Goal: Information Seeking & Learning: Learn about a topic

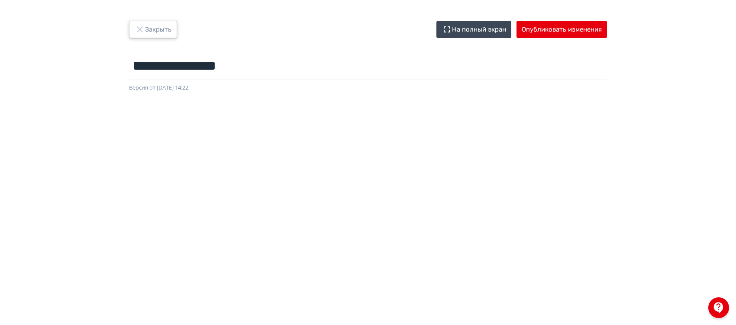
click at [143, 24] on icon "button" at bounding box center [140, 29] width 10 height 10
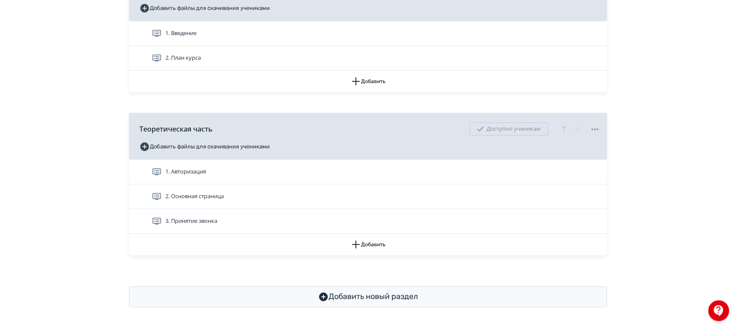
scroll to position [275, 0]
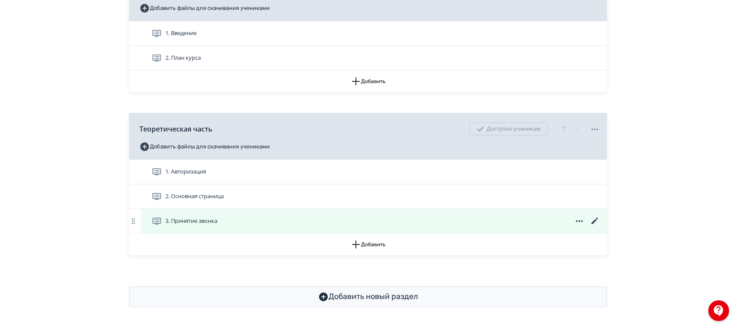
click at [224, 220] on div "3. Принятие звонка" at bounding box center [376, 221] width 449 height 10
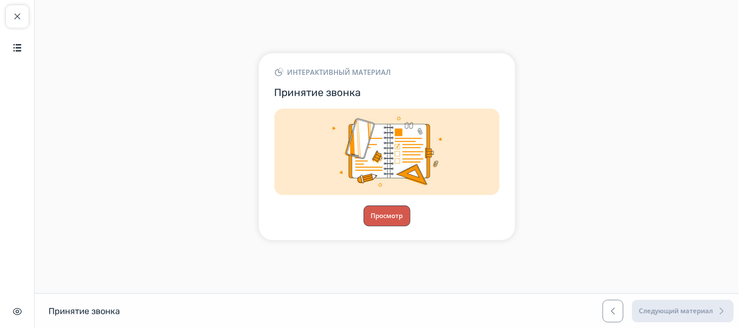
click at [375, 209] on button "Просмотр" at bounding box center [387, 216] width 47 height 21
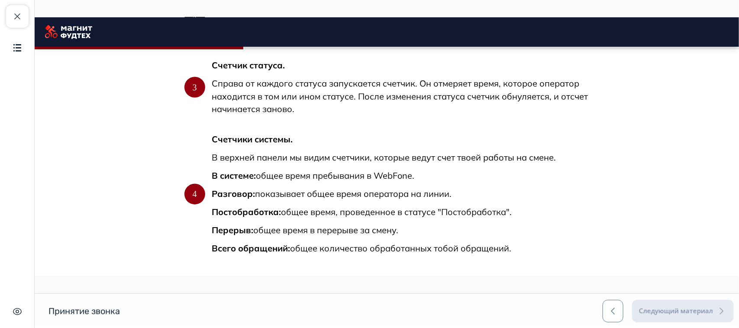
scroll to position [750, 0]
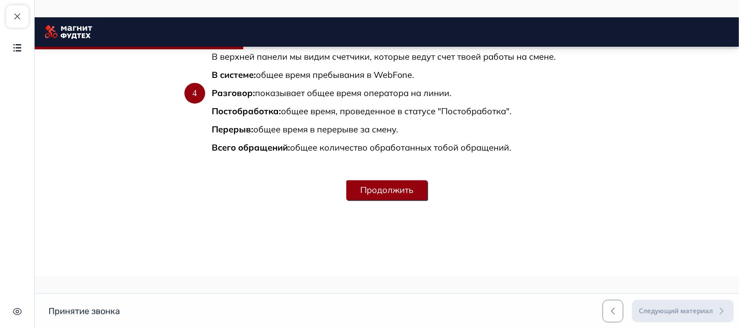
click at [383, 191] on button "Продолжить" at bounding box center [386, 190] width 81 height 20
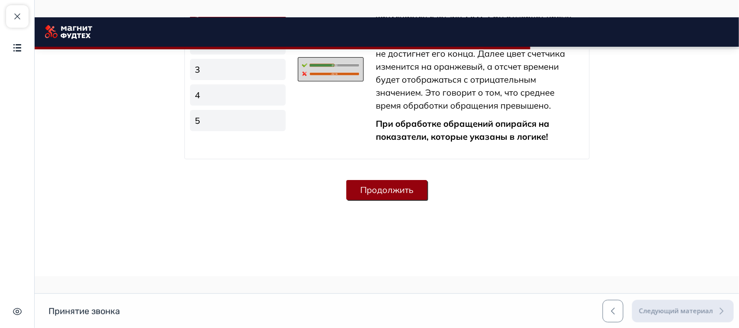
click at [385, 187] on button "Продолжить" at bounding box center [386, 190] width 81 height 20
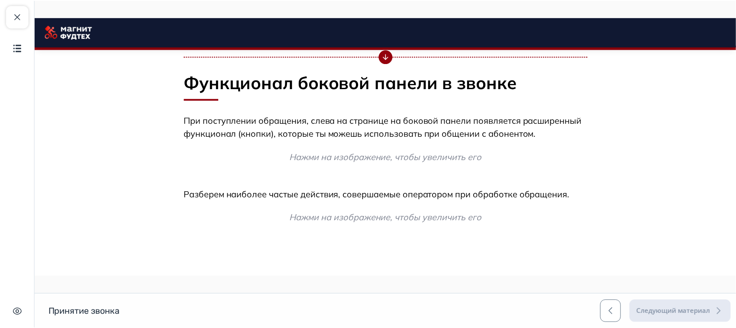
scroll to position [2207, 0]
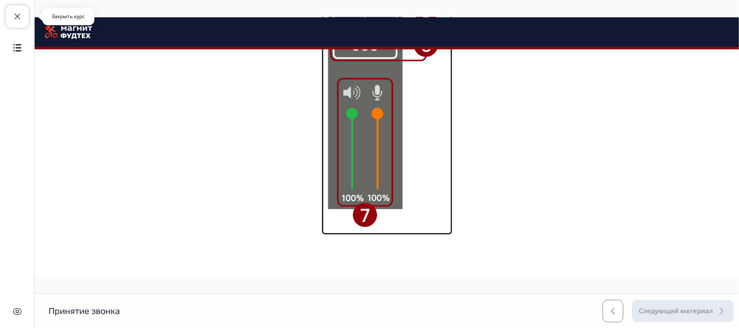
click at [19, 11] on span "button" at bounding box center [17, 16] width 10 height 10
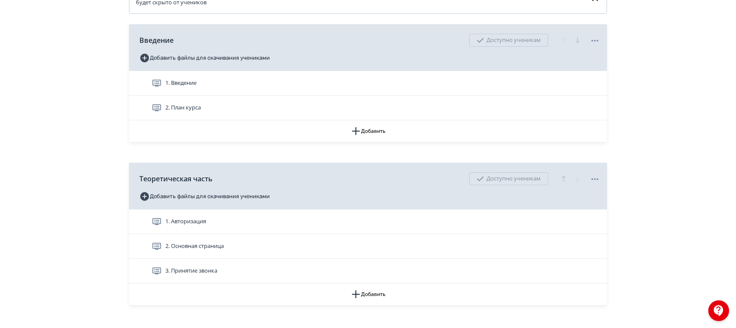
scroll to position [271, 0]
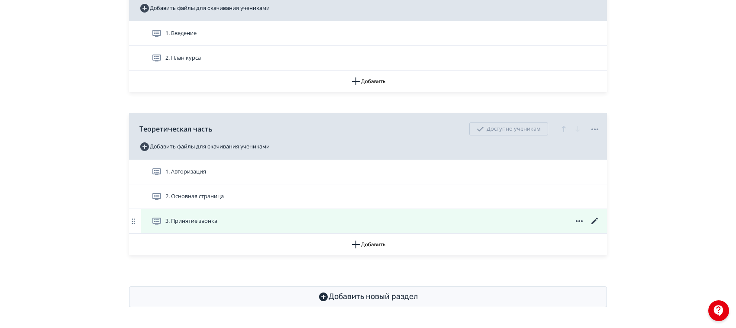
click at [199, 226] on span "3. Принятие звонка" at bounding box center [191, 221] width 52 height 9
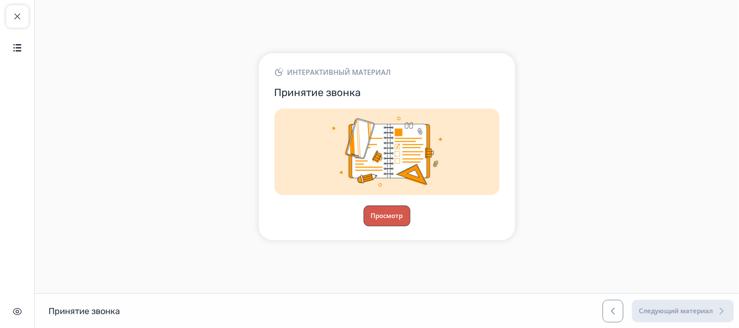
click at [389, 219] on button "Просмотр" at bounding box center [387, 216] width 47 height 21
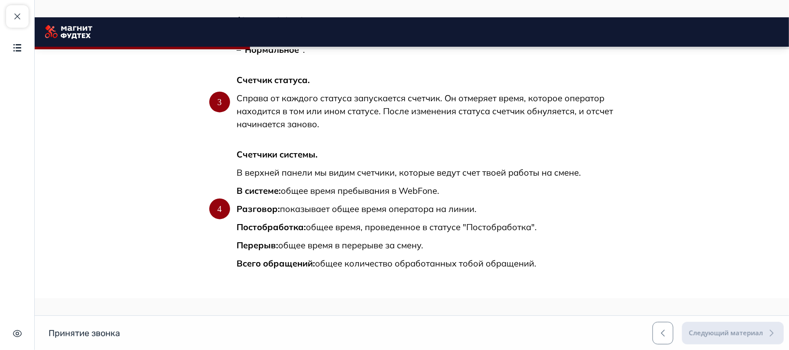
scroll to position [729, 0]
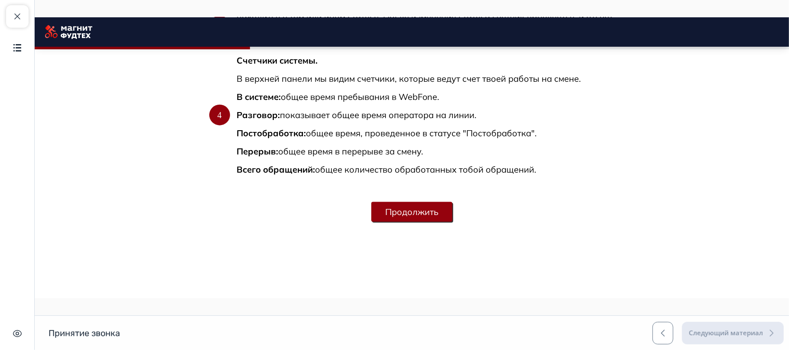
click at [438, 215] on button "Продолжить" at bounding box center [411, 212] width 81 height 20
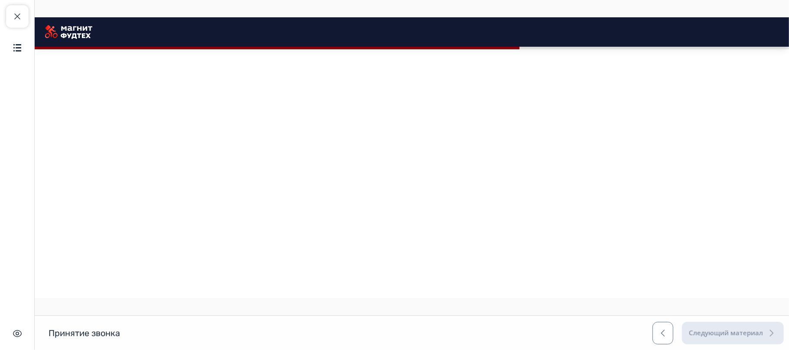
scroll to position [1308, 0]
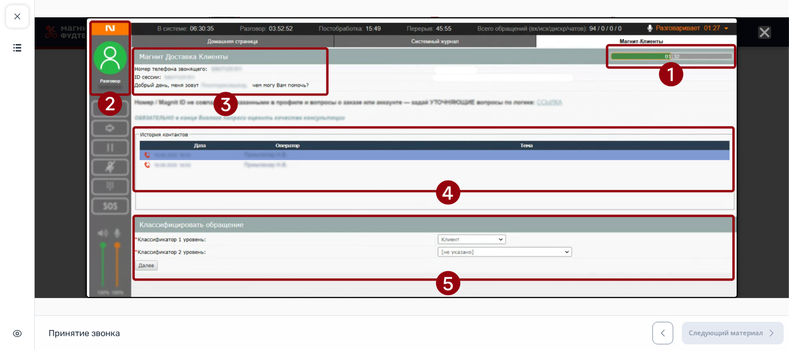
click at [736, 30] on icon "Close" at bounding box center [763, 32] width 13 height 13
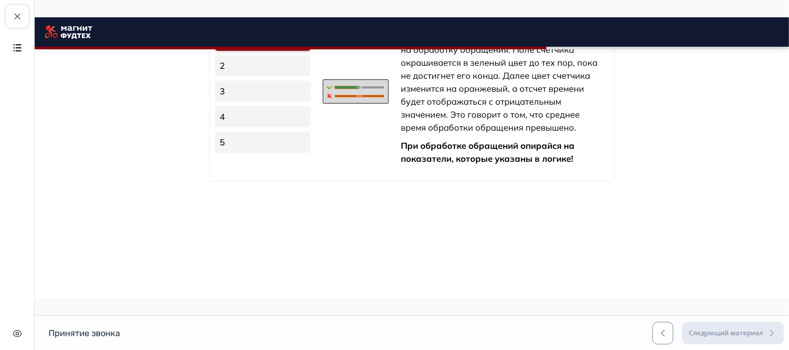
scroll to position [1538, 0]
click at [236, 76] on link "2" at bounding box center [262, 65] width 96 height 21
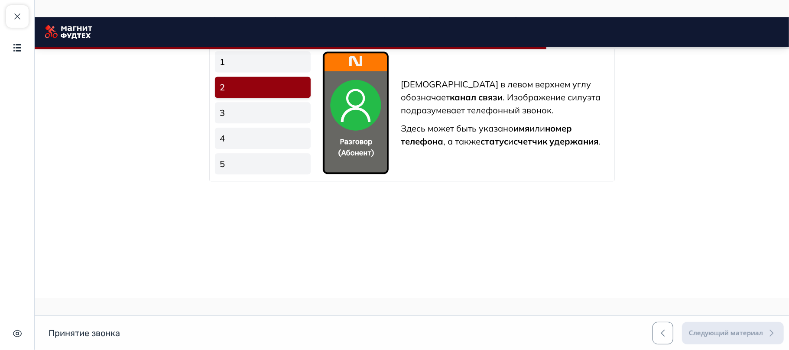
click at [244, 123] on link "3" at bounding box center [262, 112] width 96 height 21
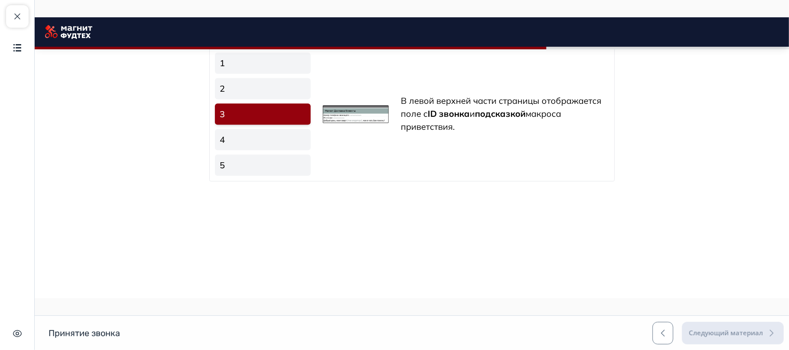
click at [256, 150] on link "4" at bounding box center [262, 139] width 96 height 21
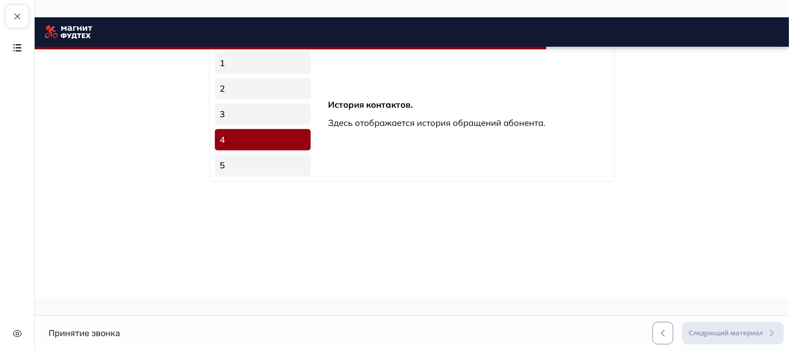
click at [264, 176] on link "5" at bounding box center [262, 165] width 96 height 21
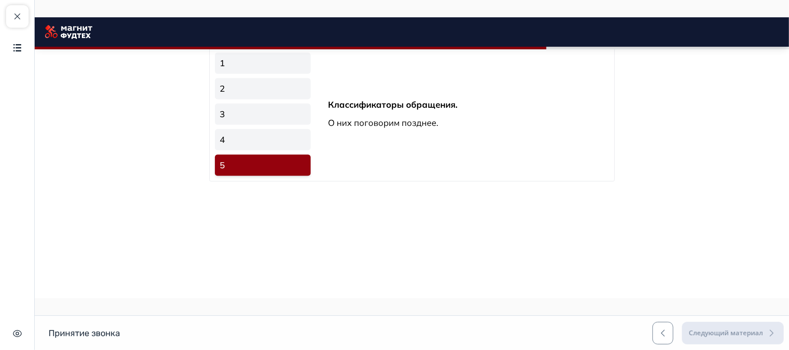
scroll to position [1576, 0]
click at [395, 210] on button "Продолжить" at bounding box center [411, 212] width 81 height 20
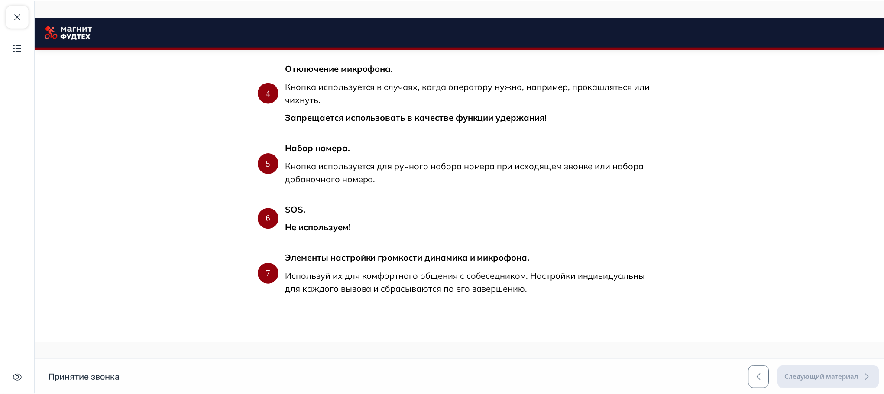
scroll to position [2703, 0]
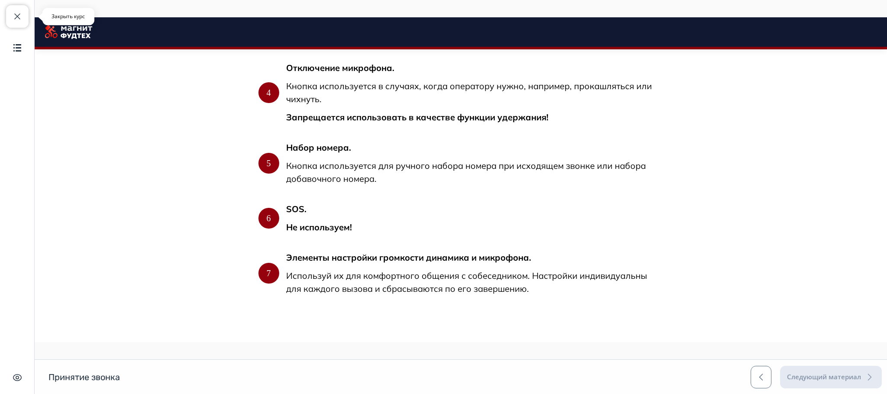
click at [18, 15] on span "button" at bounding box center [17, 16] width 10 height 10
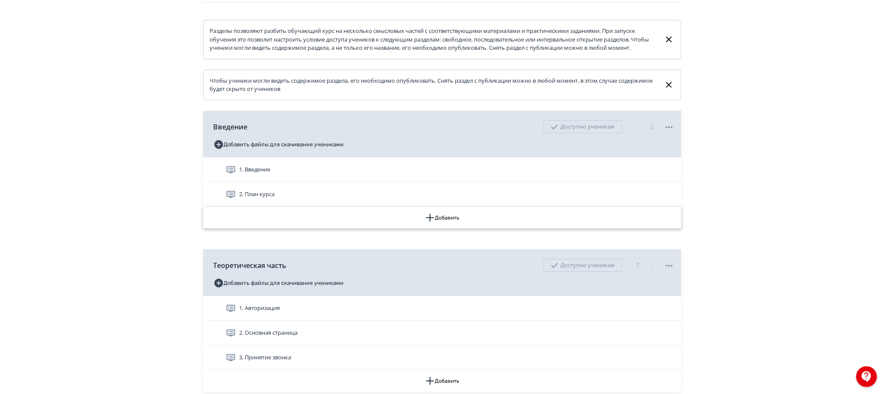
scroll to position [195, 0]
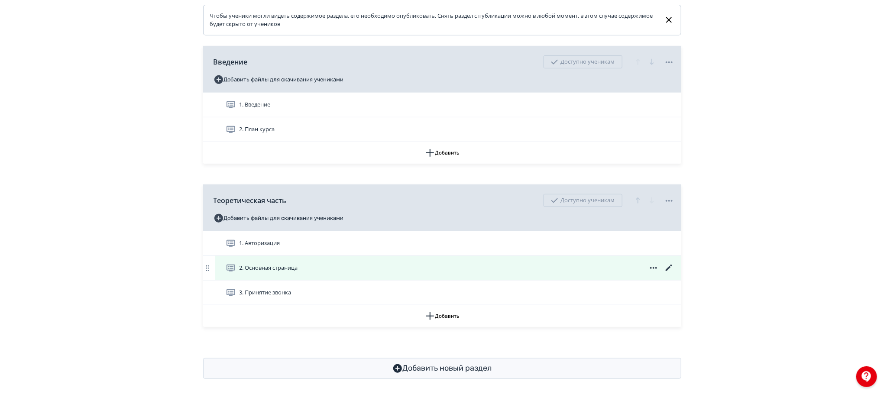
click at [336, 273] on div "2. Основная страница" at bounding box center [450, 268] width 449 height 10
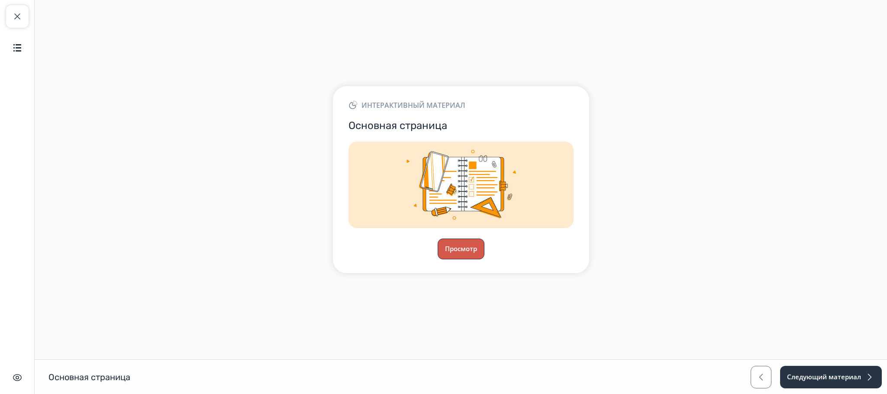
click at [469, 248] on button "Просмотр" at bounding box center [461, 249] width 47 height 21
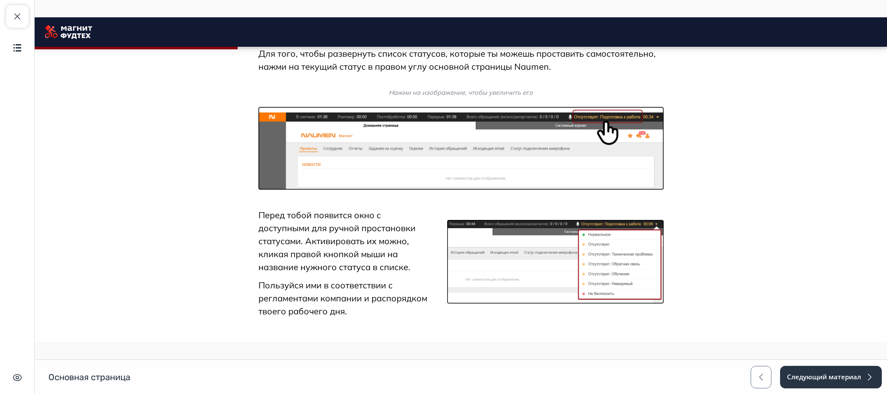
scroll to position [951, 0]
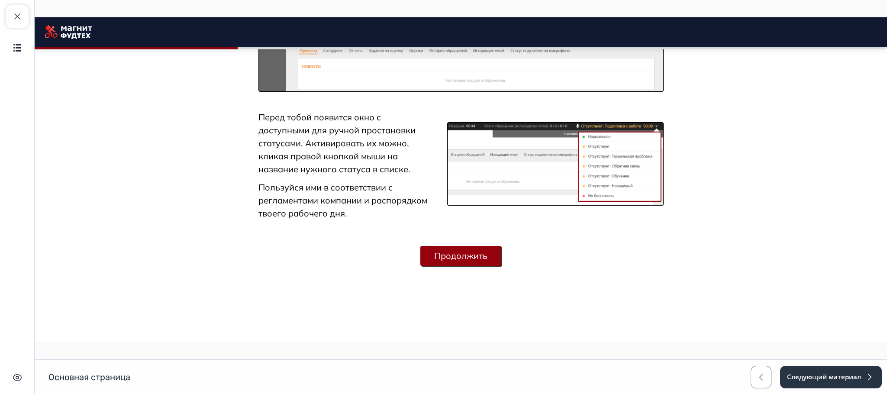
click at [469, 256] on button "Продолжить" at bounding box center [460, 256] width 81 height 20
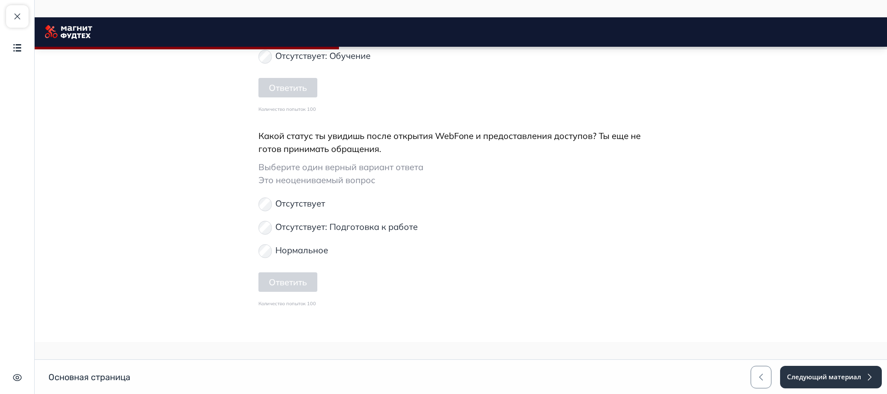
scroll to position [1648, 0]
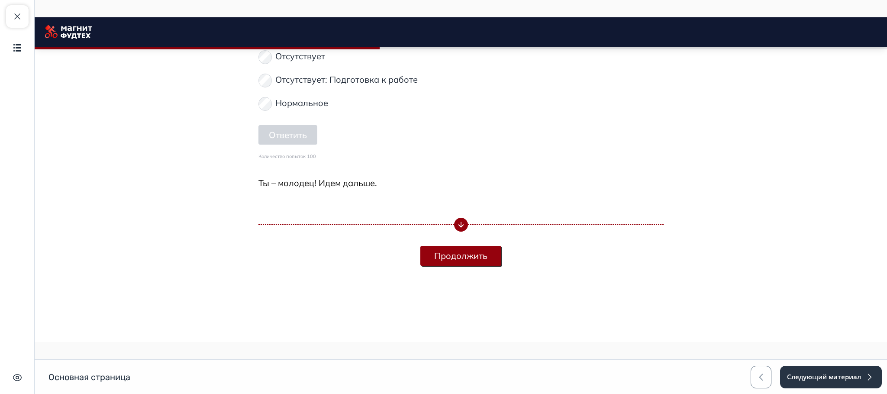
click at [461, 254] on button "Продолжить" at bounding box center [460, 256] width 81 height 20
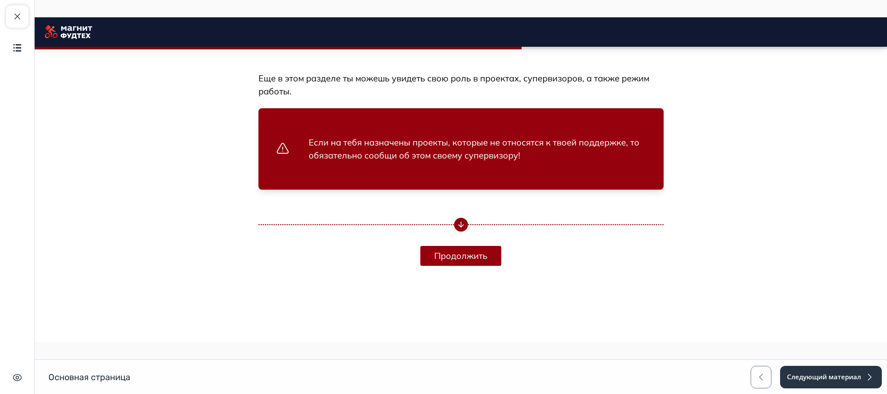
scroll to position [2128, 0]
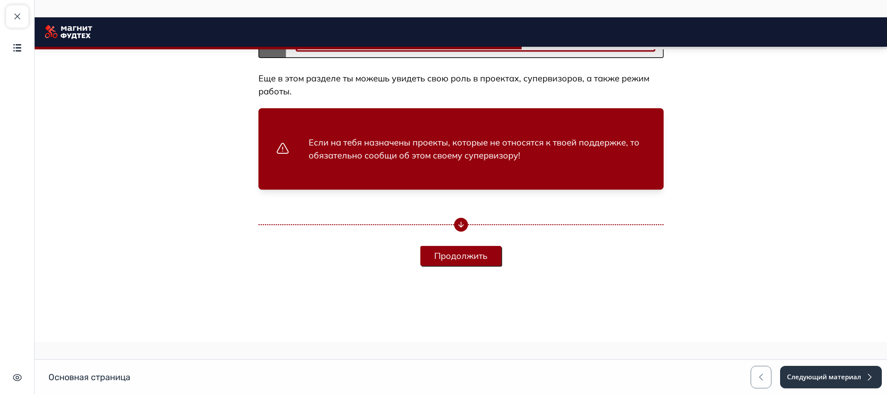
click at [464, 246] on button "Продолжить" at bounding box center [460, 256] width 81 height 20
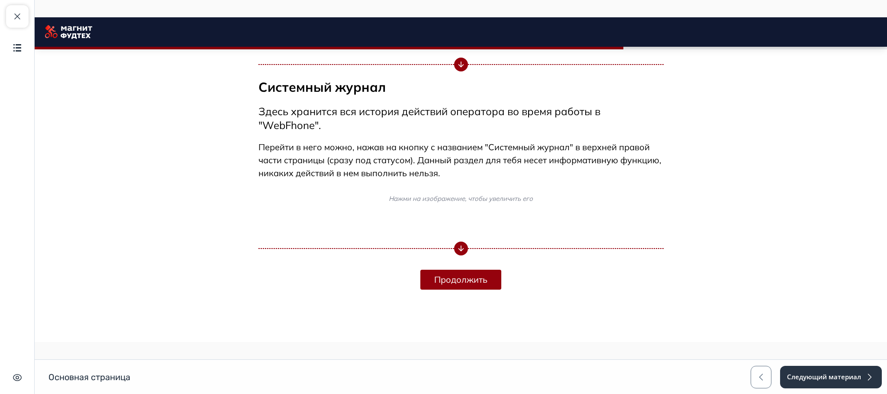
scroll to position [2390, 0]
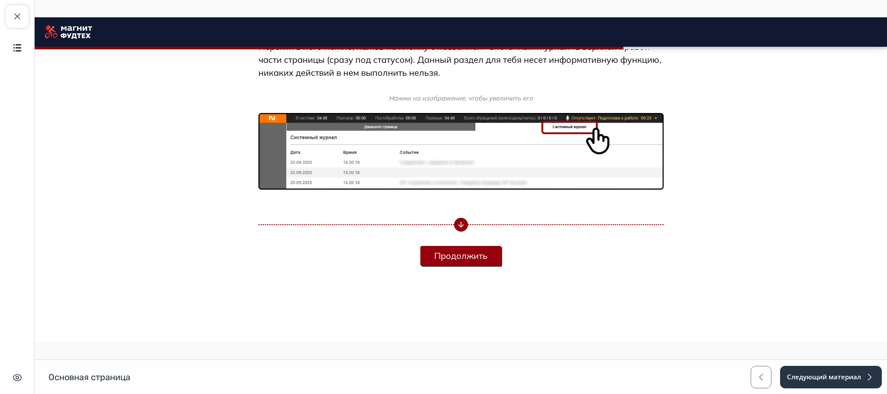
click at [462, 256] on button "Продолжить" at bounding box center [460, 256] width 81 height 20
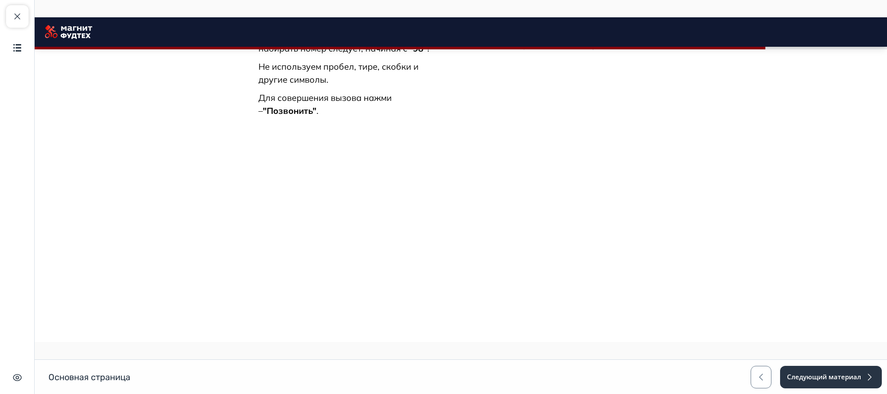
scroll to position [3255, 0]
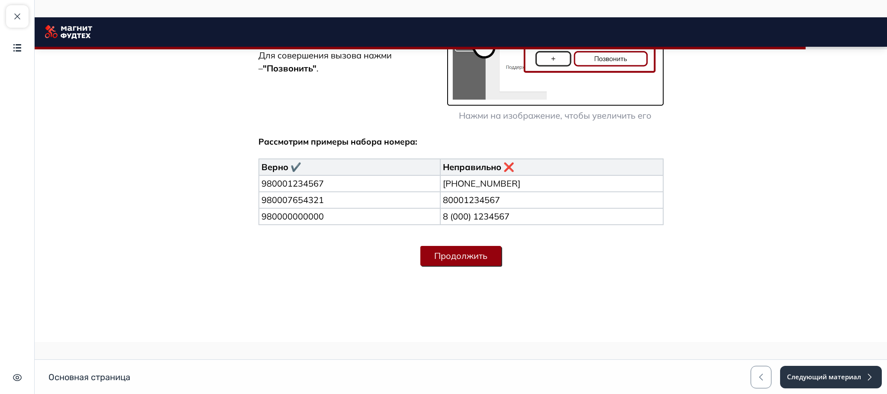
click at [475, 249] on button "Продолжить" at bounding box center [460, 256] width 81 height 20
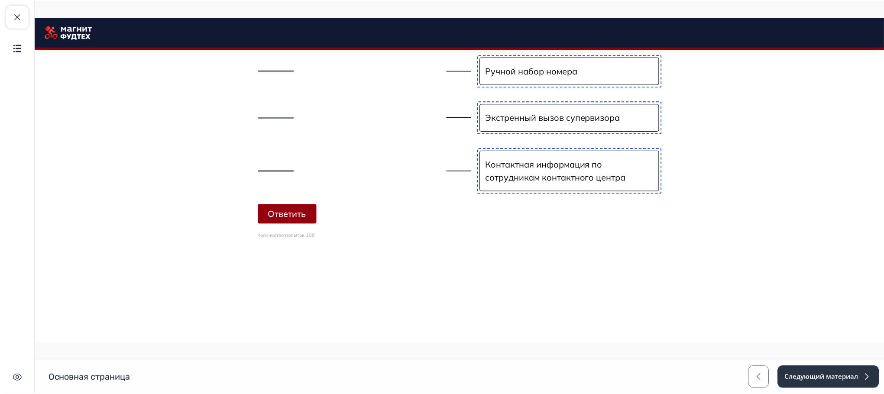
scroll to position [3462, 0]
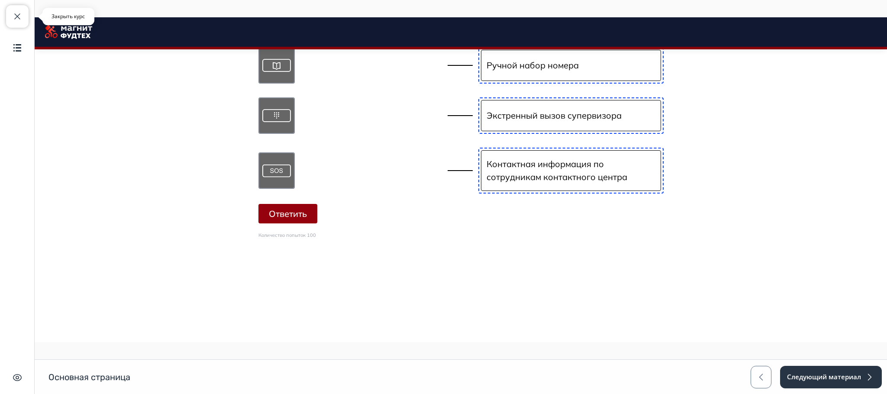
click at [18, 10] on button "Закрыть курс" at bounding box center [17, 16] width 23 height 23
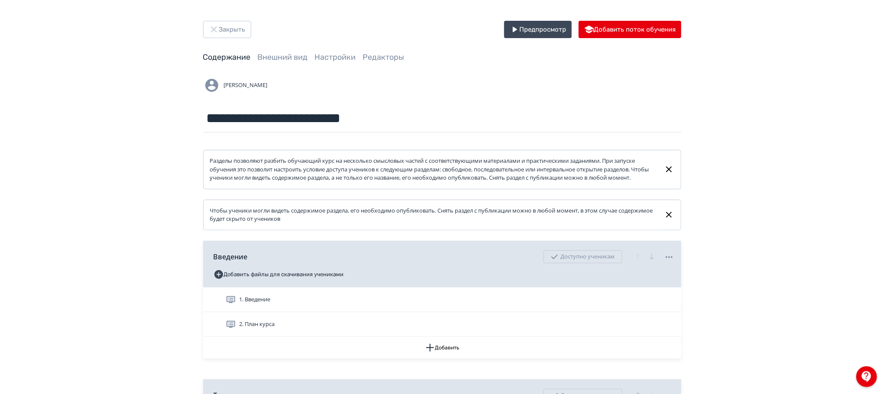
scroll to position [210, 0]
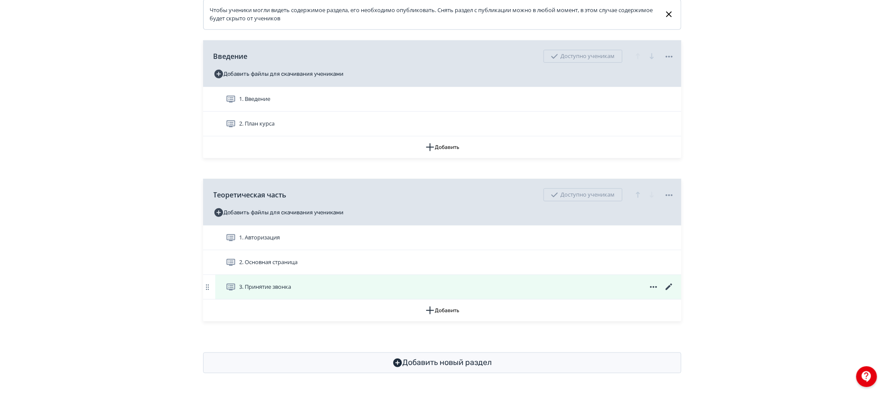
click at [273, 282] on span "3. Принятие звонка" at bounding box center [260, 287] width 69 height 10
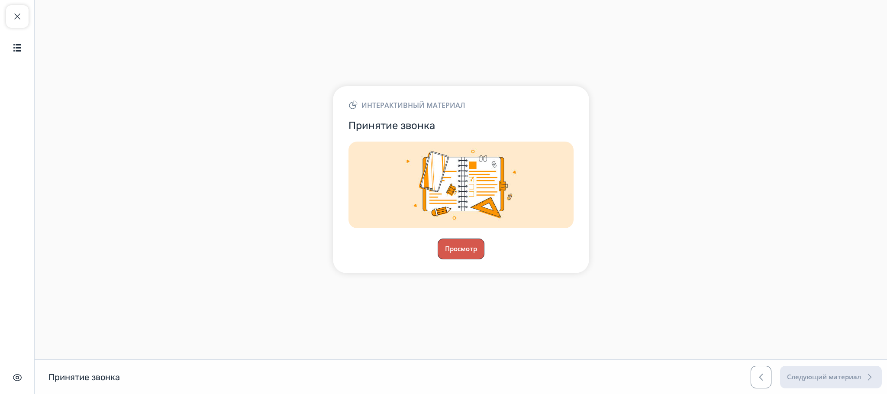
click at [463, 246] on button "Просмотр" at bounding box center [461, 249] width 47 height 21
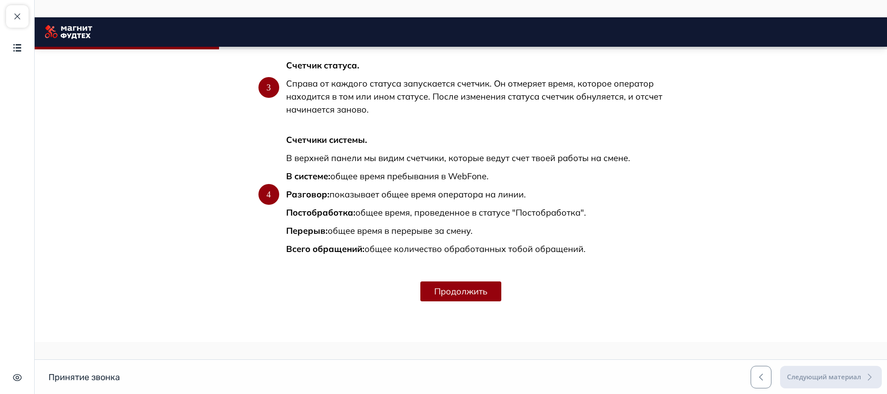
scroll to position [685, 0]
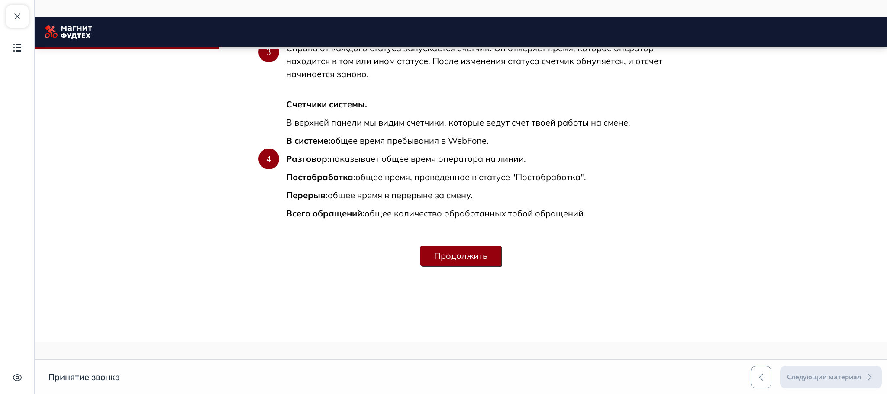
drag, startPoint x: 466, startPoint y: 256, endPoint x: 473, endPoint y: 258, distance: 7.1
click at [468, 256] on button "Продолжить" at bounding box center [460, 256] width 81 height 20
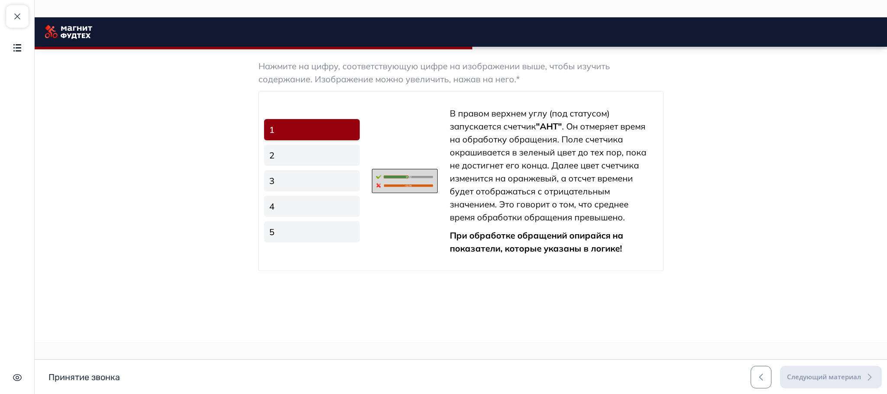
scroll to position [1416, 0]
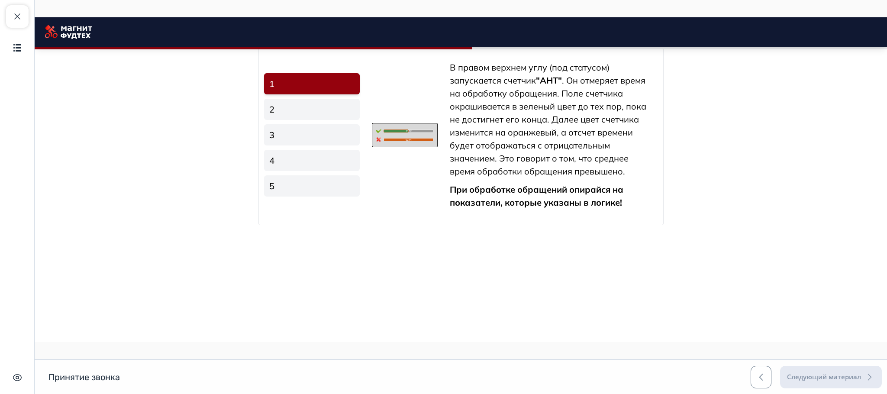
click at [316, 120] on link "2" at bounding box center [312, 109] width 96 height 21
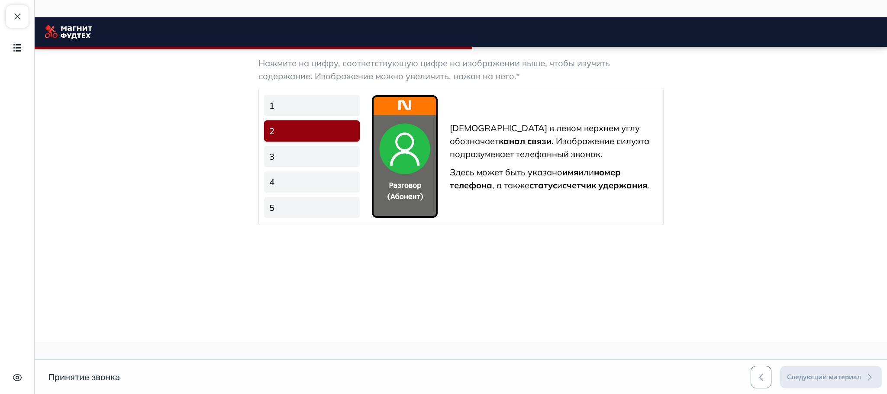
scroll to position [1481, 0]
click at [278, 167] on link "3" at bounding box center [312, 156] width 96 height 21
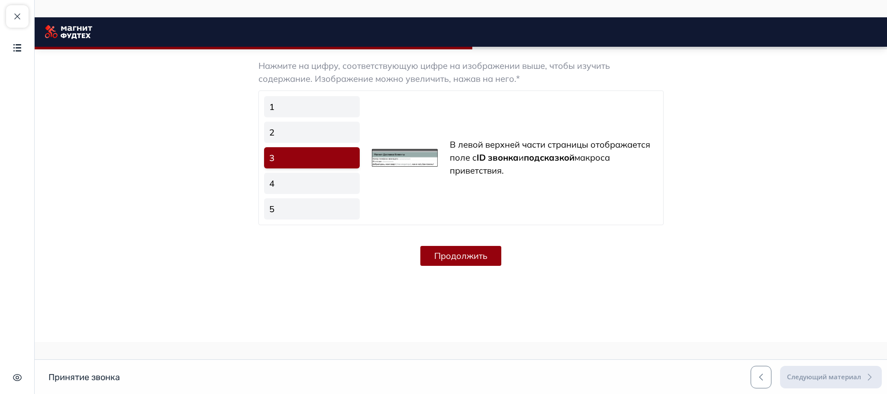
click at [280, 194] on link "4" at bounding box center [312, 183] width 96 height 21
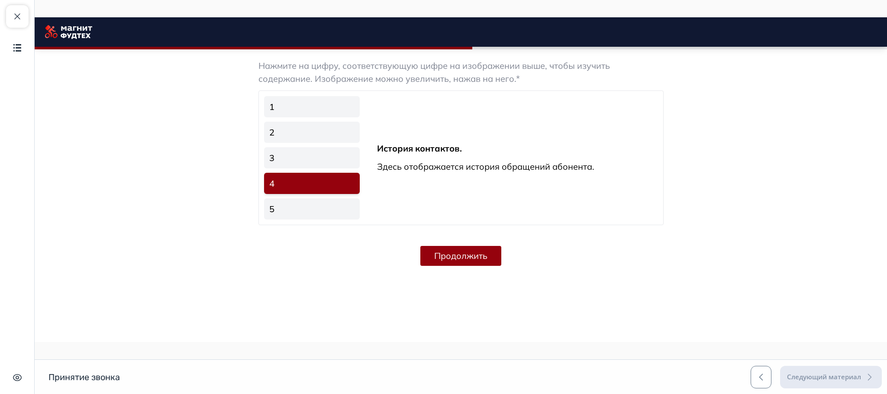
click at [301, 220] on link "5" at bounding box center [312, 208] width 96 height 21
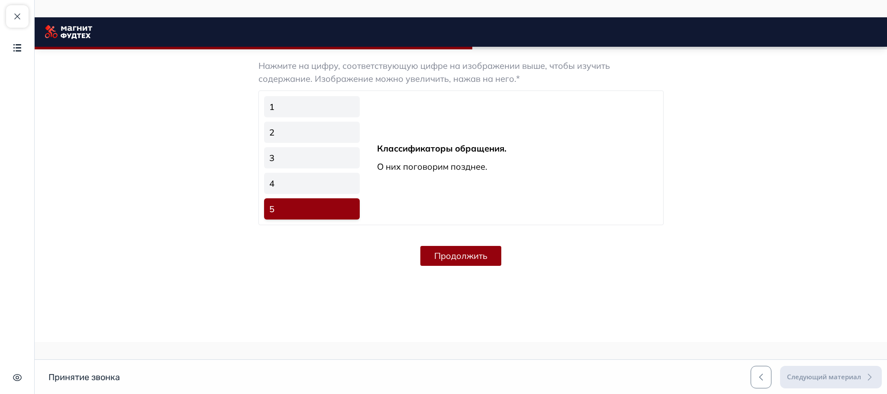
scroll to position [1533, 0]
click at [472, 262] on button "Продолжить" at bounding box center [460, 256] width 81 height 20
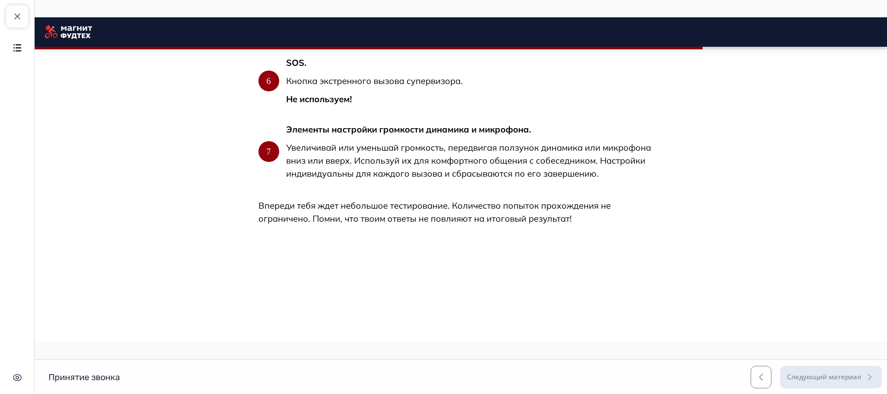
scroll to position [2847, 0]
click at [468, 253] on button "Продолжить" at bounding box center [460, 256] width 81 height 20
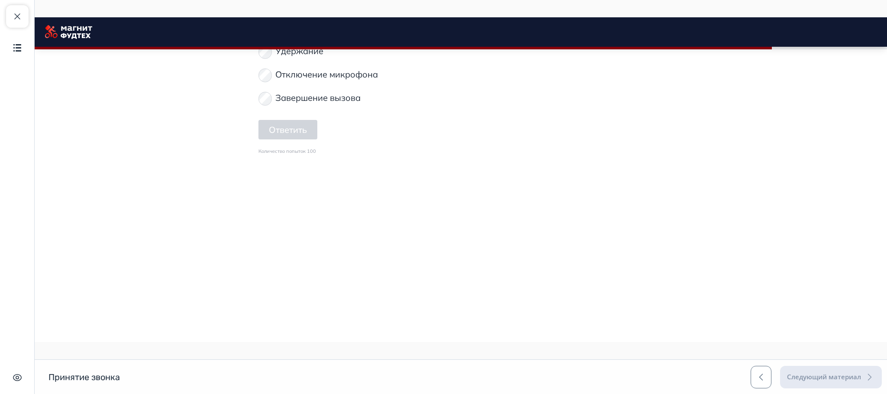
scroll to position [3060, 0]
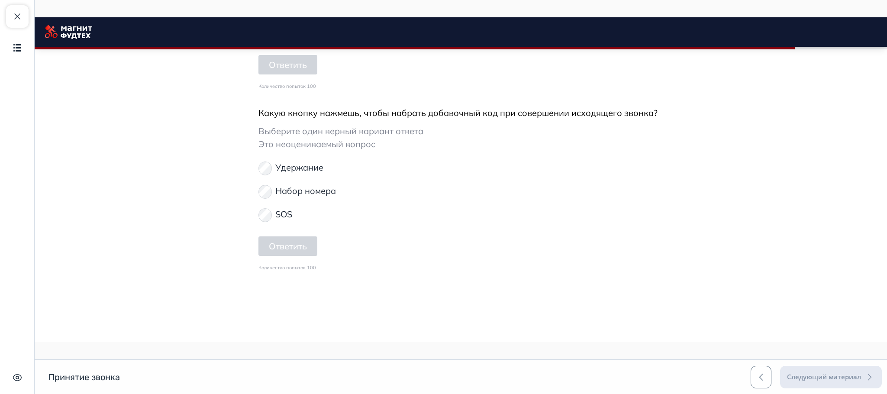
click at [288, 74] on button "Ответить" at bounding box center [288, 64] width 59 height 19
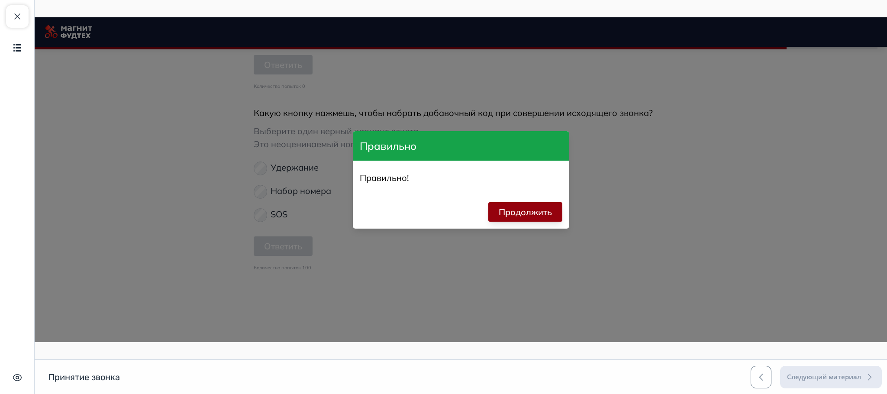
click at [498, 213] on button "Продолжить" at bounding box center [525, 211] width 74 height 19
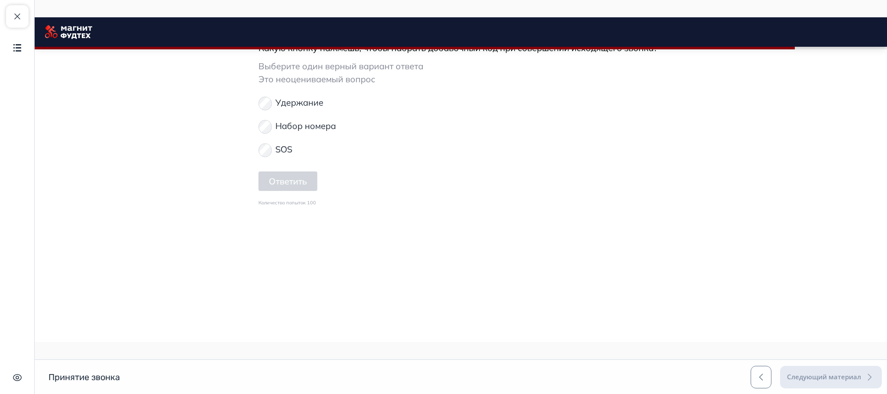
scroll to position [3190, 0]
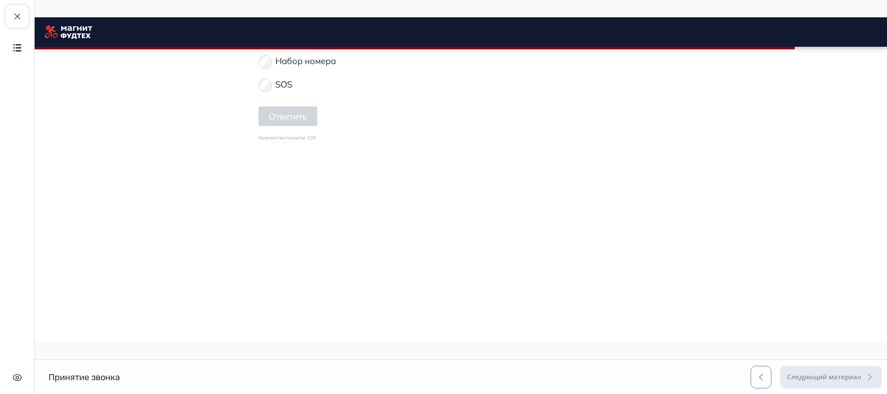
click at [316, 68] on p "Набор номера" at bounding box center [305, 61] width 61 height 13
click at [284, 126] on button "Ответить" at bounding box center [288, 116] width 59 height 19
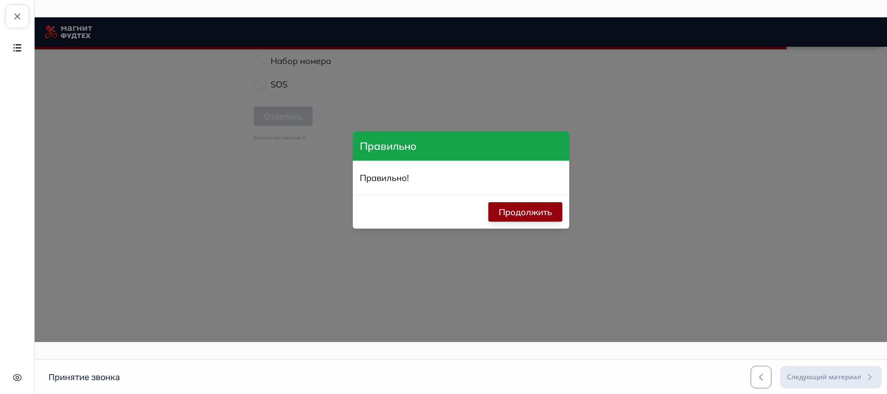
click at [508, 217] on button "Продолжить" at bounding box center [525, 211] width 74 height 19
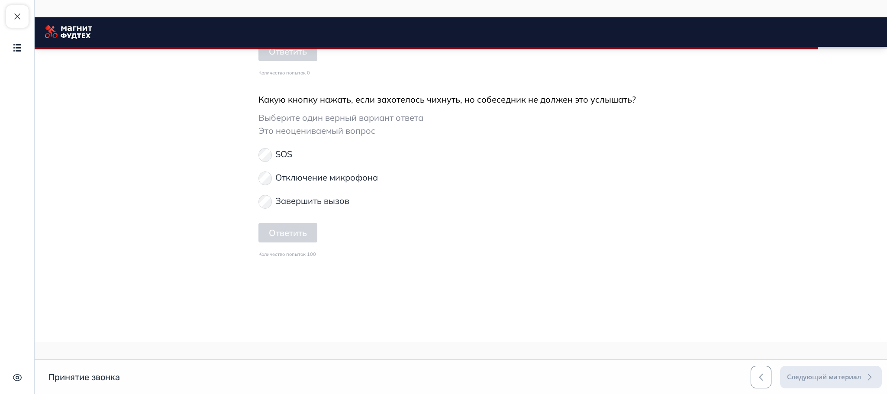
scroll to position [3385, 0]
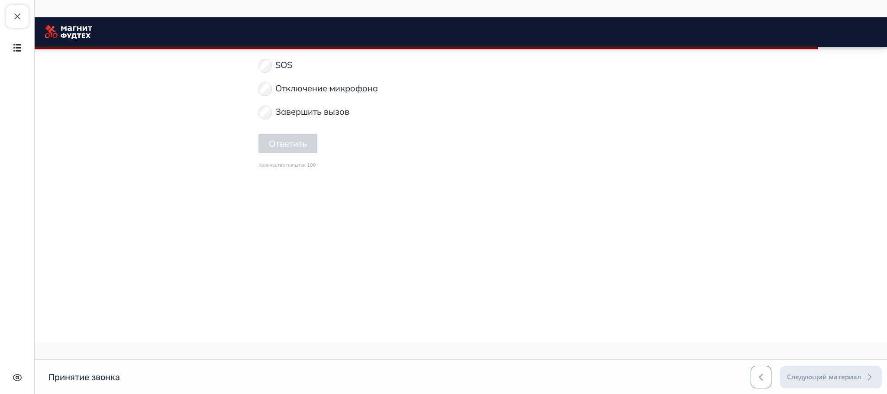
click at [295, 95] on p "Отключение микрофона" at bounding box center [326, 88] width 103 height 13
click at [291, 153] on button "Ответить" at bounding box center [288, 143] width 59 height 19
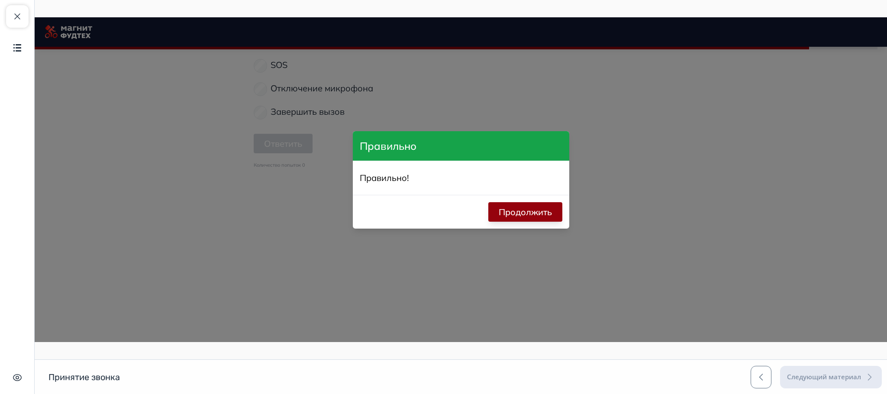
click at [521, 216] on button "Продолжить" at bounding box center [525, 211] width 74 height 19
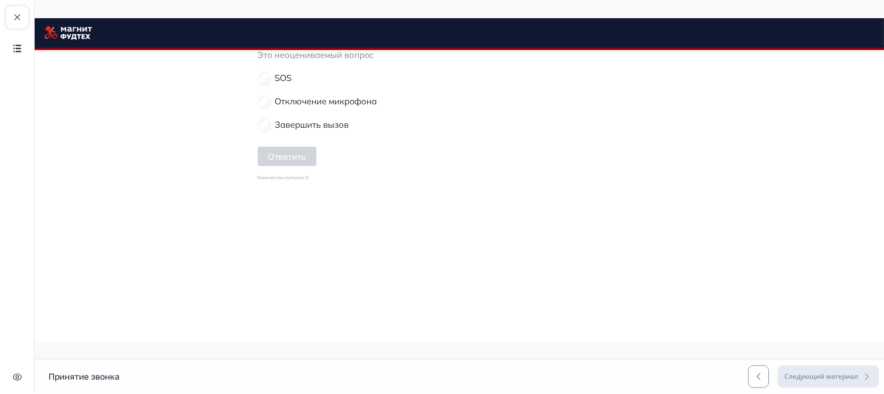
scroll to position [3267, 0]
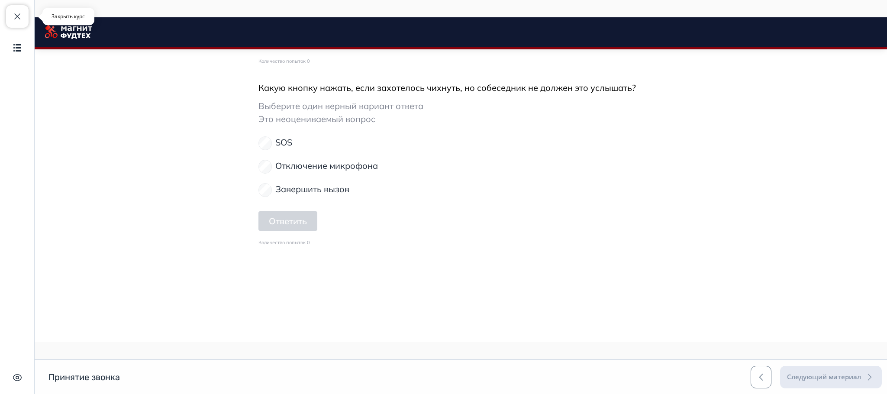
drag, startPoint x: 18, startPoint y: 20, endPoint x: 23, endPoint y: 17, distance: 6.0
click at [19, 20] on span "button" at bounding box center [17, 16] width 10 height 10
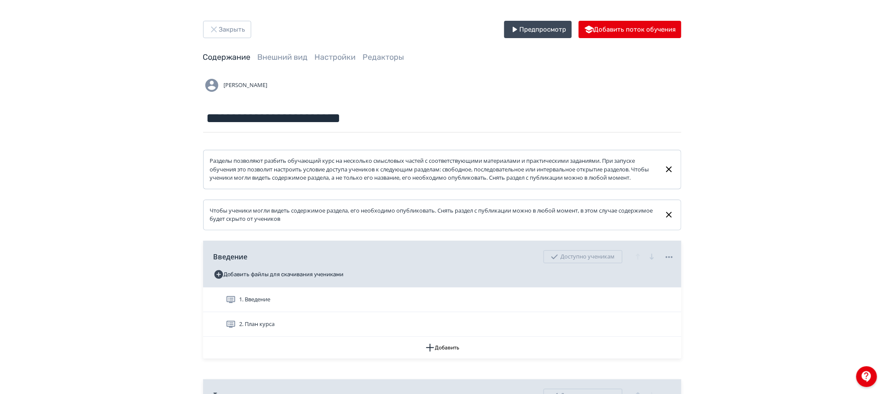
scroll to position [210, 0]
